Goal: Task Accomplishment & Management: Use online tool/utility

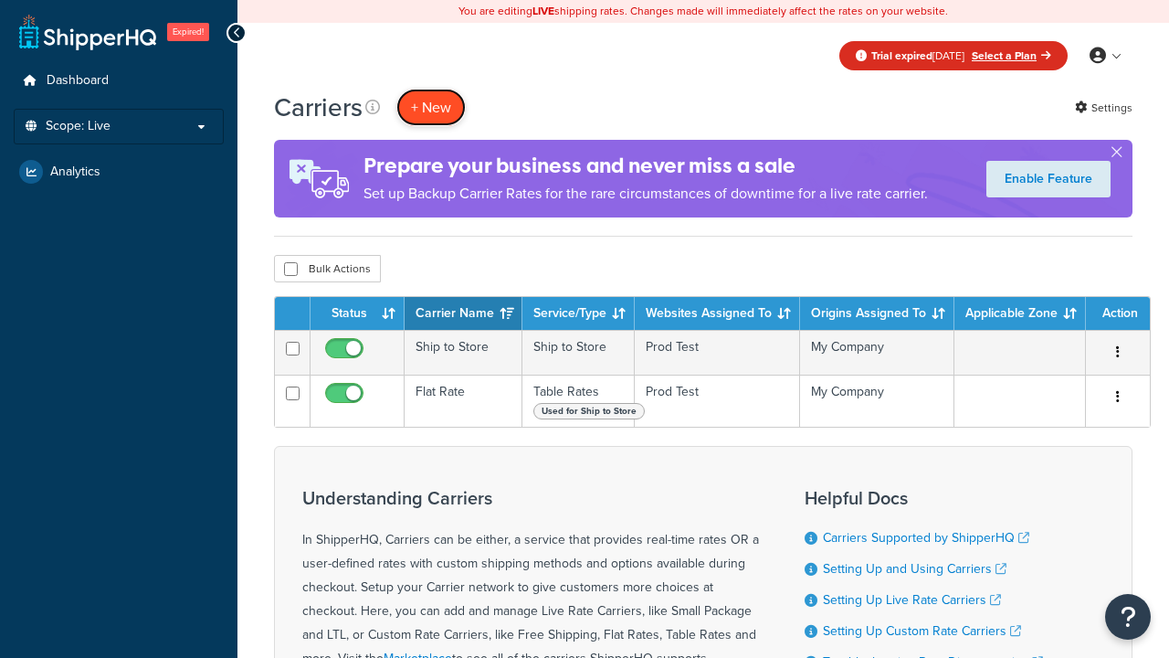
click at [431, 107] on button "+ New" at bounding box center [431, 107] width 69 height 37
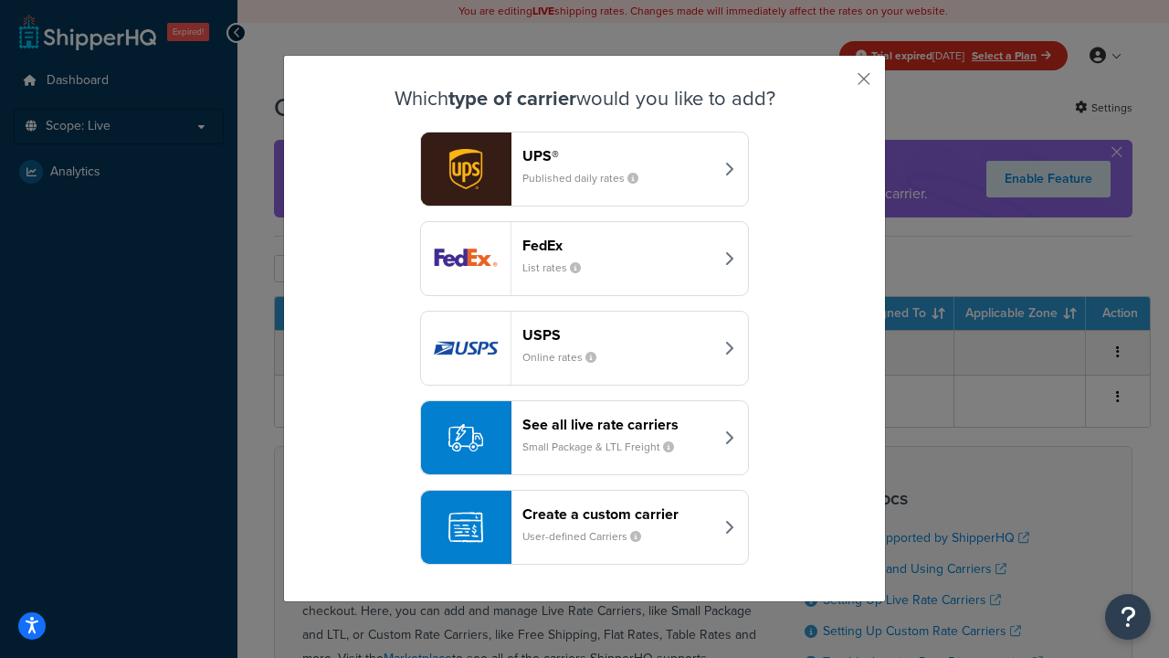
click at [585, 527] on div "Create a custom carrier User-defined Carriers" at bounding box center [618, 527] width 191 height 44
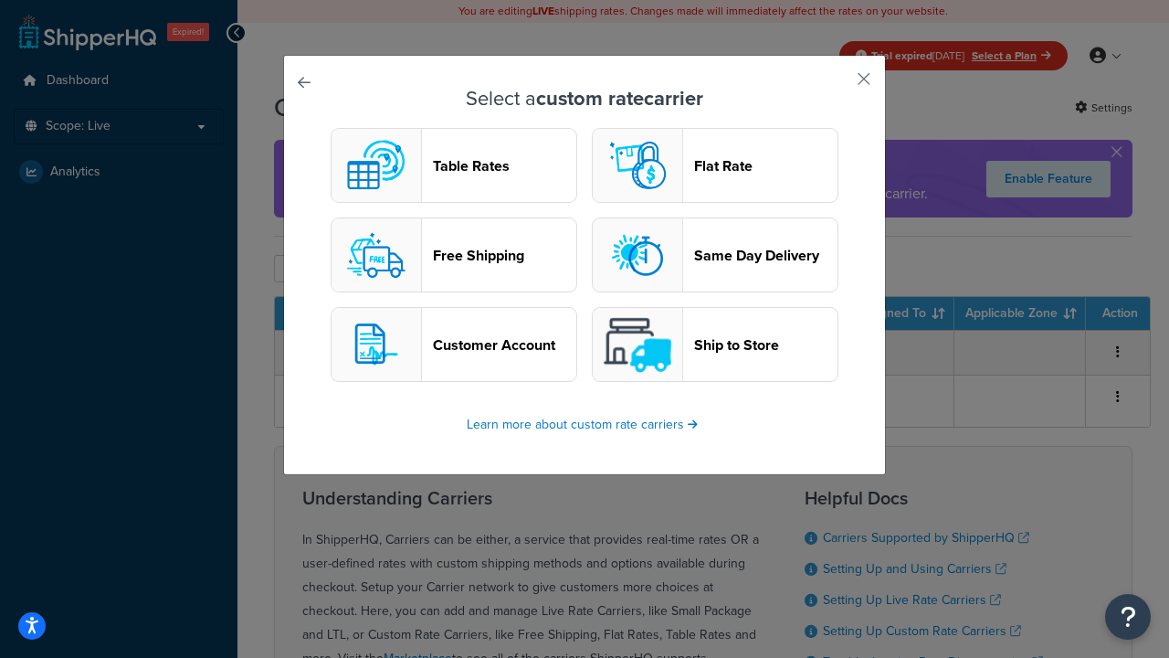
click at [454, 165] on header "Table Rates" at bounding box center [504, 165] width 143 height 17
